Goal: Task Accomplishment & Management: Manage account settings

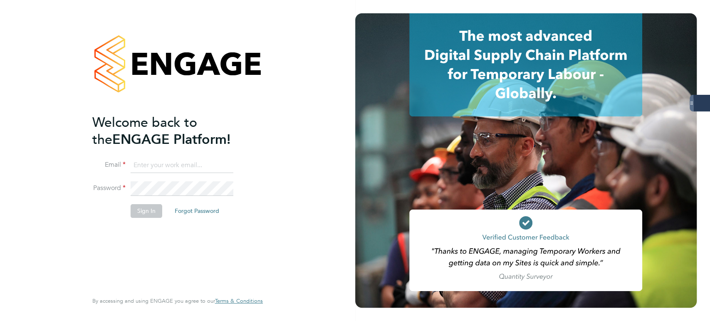
click at [133, 160] on input at bounding box center [182, 165] width 103 height 15
type input "probation@servicecare.org.uk"
click at [135, 217] on li "Sign In Forgot Password" at bounding box center [173, 215] width 162 height 22
click at [143, 212] on button "Sign In" at bounding box center [147, 210] width 32 height 13
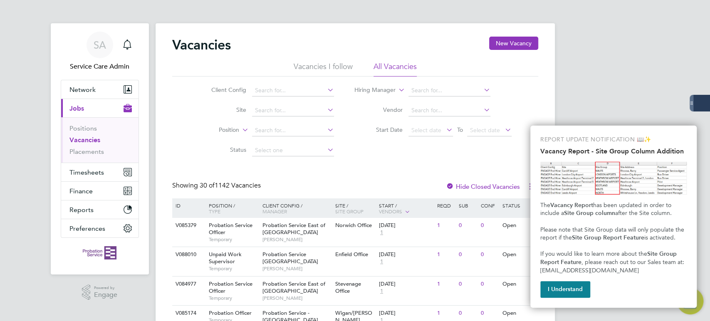
click at [425, 84] on li "Hiring Manager" at bounding box center [432, 91] width 177 height 20
click at [426, 89] on input at bounding box center [449, 91] width 82 height 12
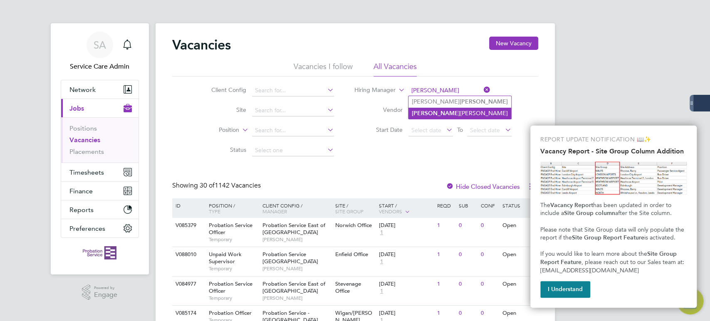
click at [442, 113] on li "Russell Symons" at bounding box center [459, 113] width 103 height 11
type input "[PERSON_NAME]"
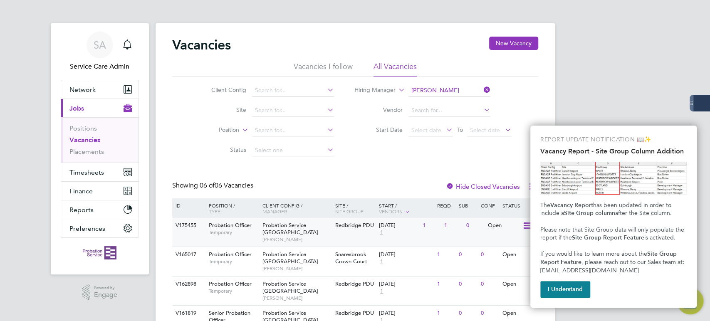
click at [354, 227] on span "Redbridge PDU" at bounding box center [354, 225] width 39 height 7
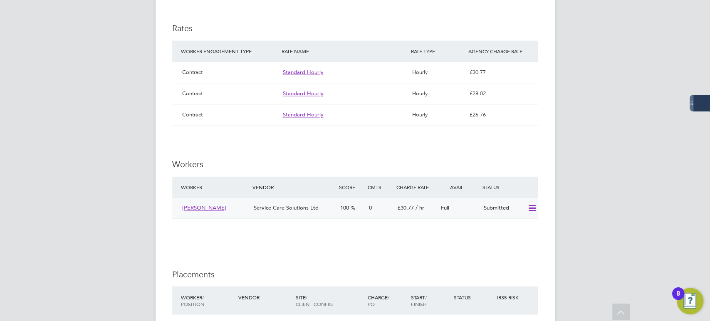
click at [481, 207] on div "Submitted" at bounding box center [501, 208] width 43 height 14
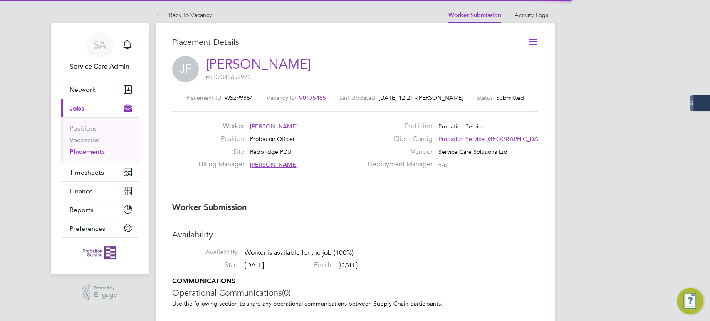
scroll to position [4, 4]
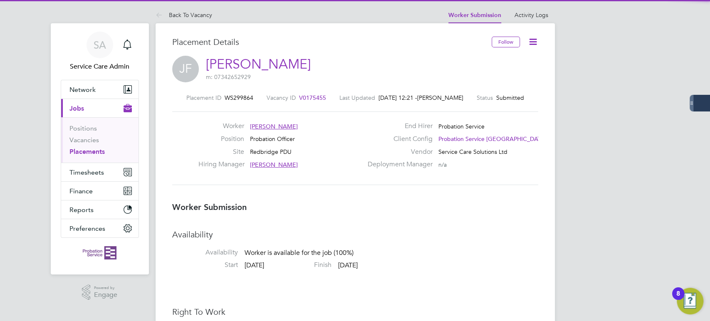
click at [531, 42] on icon at bounding box center [533, 42] width 10 height 10
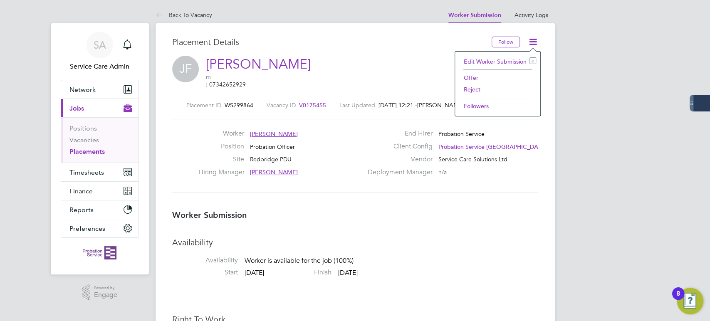
click at [477, 77] on li "Offer" at bounding box center [497, 78] width 77 height 12
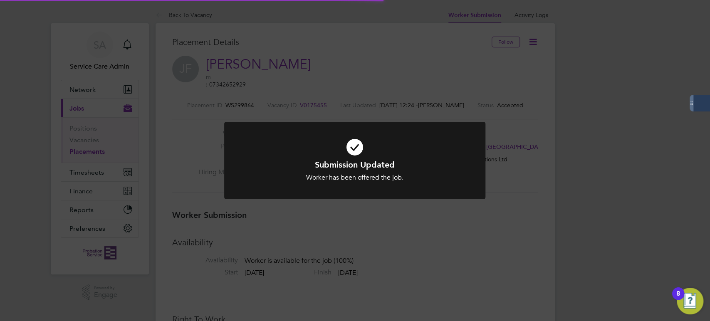
click at [430, 80] on div "Submission Updated Worker has been offered the job. Cancel Okay" at bounding box center [355, 160] width 710 height 321
